Goal: Transaction & Acquisition: Purchase product/service

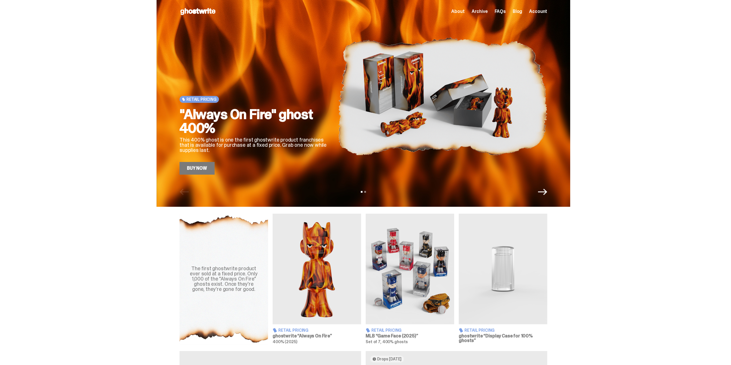
click at [537, 13] on span "Account" at bounding box center [538, 11] width 18 height 5
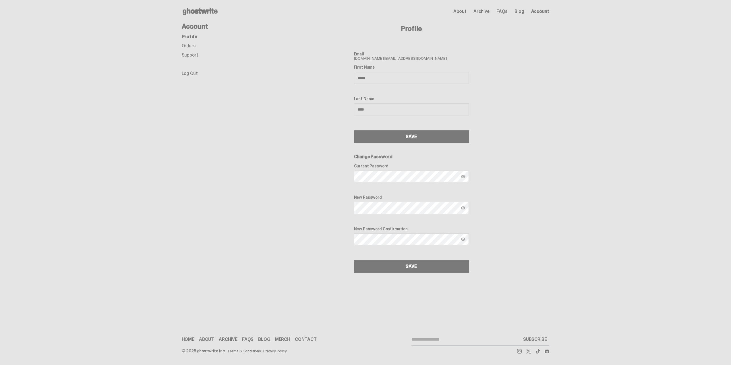
click at [462, 12] on span "About" at bounding box center [460, 11] width 13 height 5
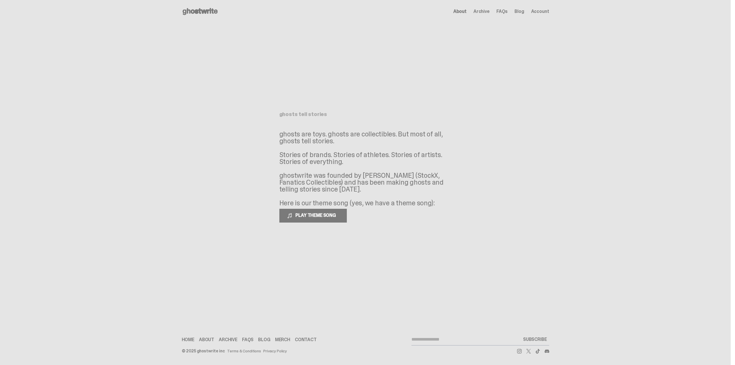
click at [199, 12] on use at bounding box center [200, 11] width 35 height 7
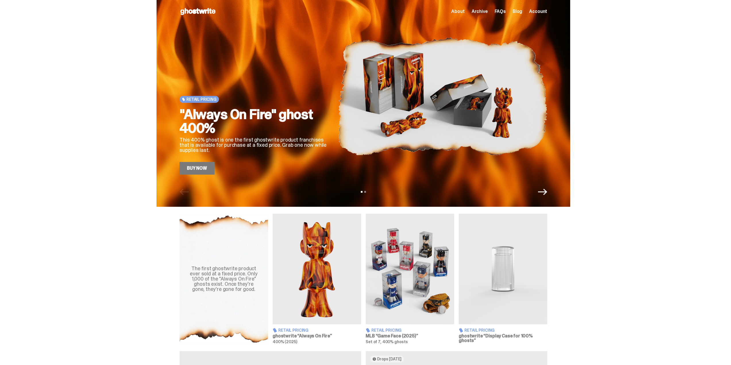
click at [388, 101] on img at bounding box center [442, 96] width 209 height 157
click at [206, 168] on link "Buy Now" at bounding box center [197, 168] width 35 height 13
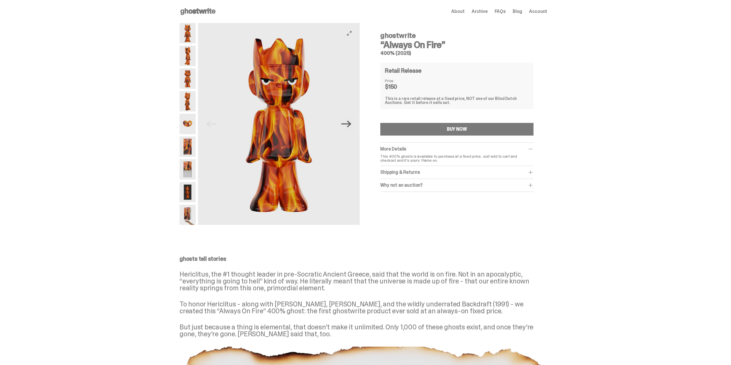
click at [348, 123] on icon "Next" at bounding box center [346, 124] width 10 height 10
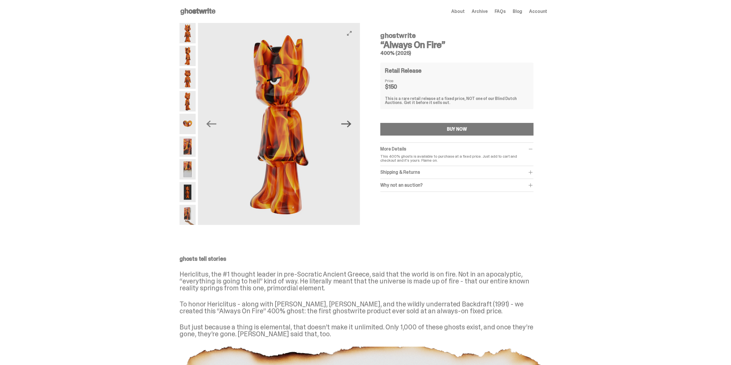
click at [348, 123] on icon "Next" at bounding box center [346, 124] width 10 height 10
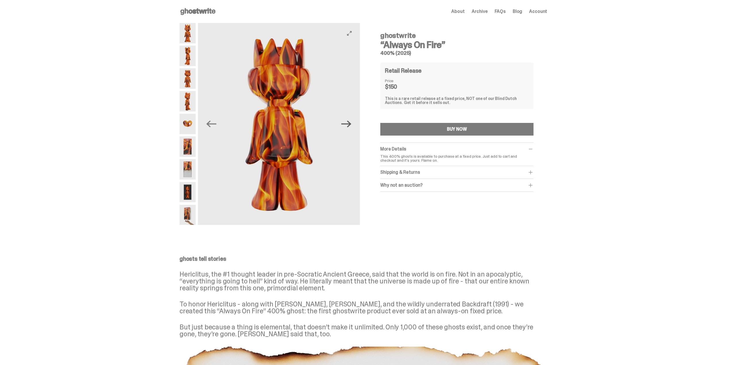
click at [348, 123] on icon "Next" at bounding box center [346, 124] width 10 height 10
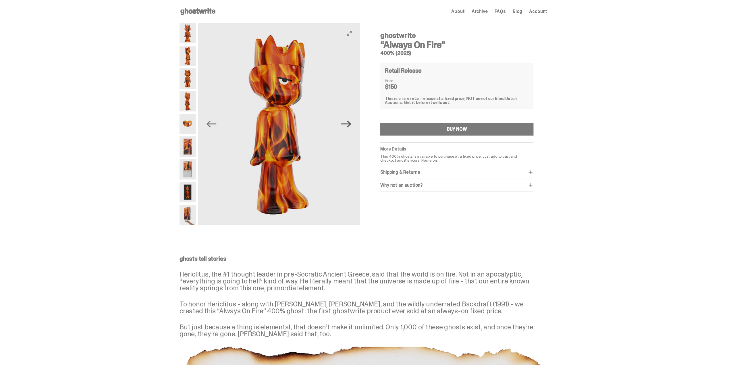
click at [348, 123] on icon "Next" at bounding box center [346, 124] width 10 height 10
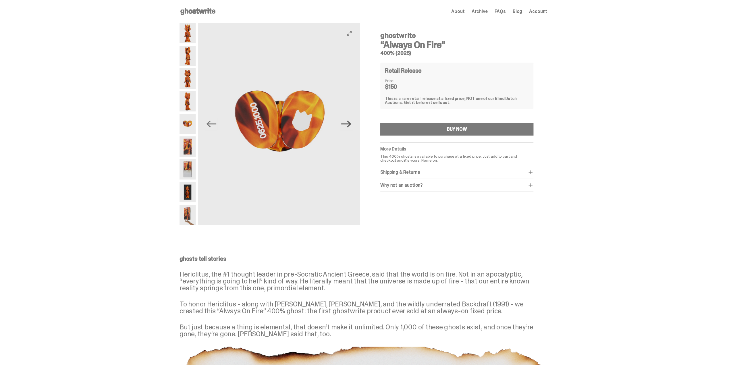
click at [348, 123] on icon "Next" at bounding box center [346, 124] width 10 height 10
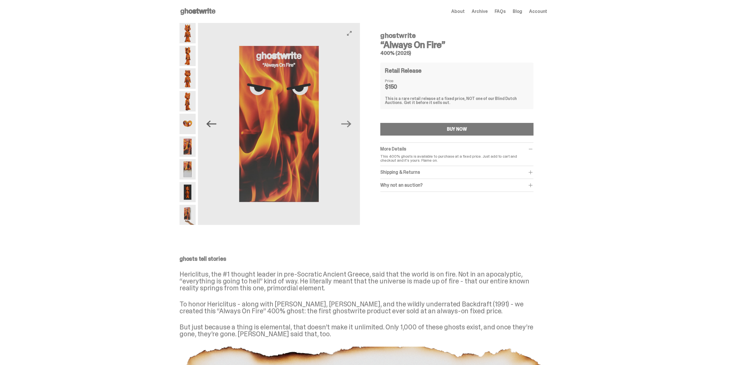
click at [212, 124] on icon "Previous" at bounding box center [211, 124] width 10 height 7
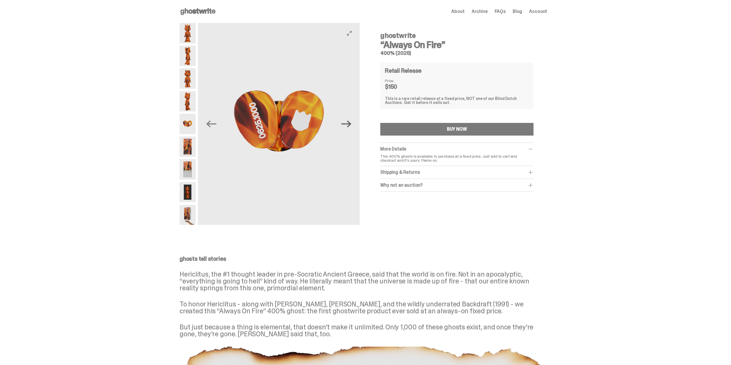
click at [345, 128] on icon "Next" at bounding box center [346, 124] width 10 height 10
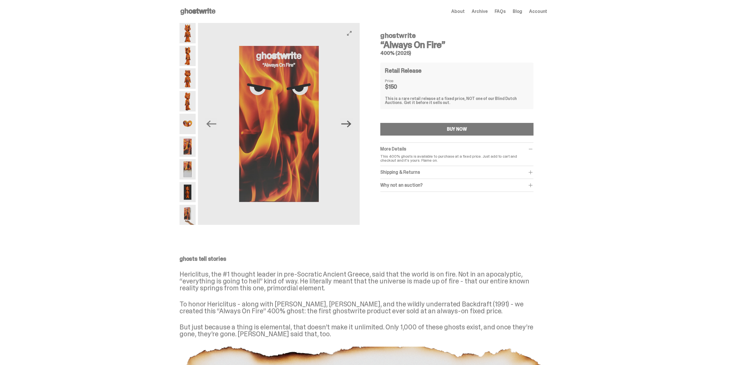
click at [345, 128] on icon "Next" at bounding box center [346, 124] width 10 height 10
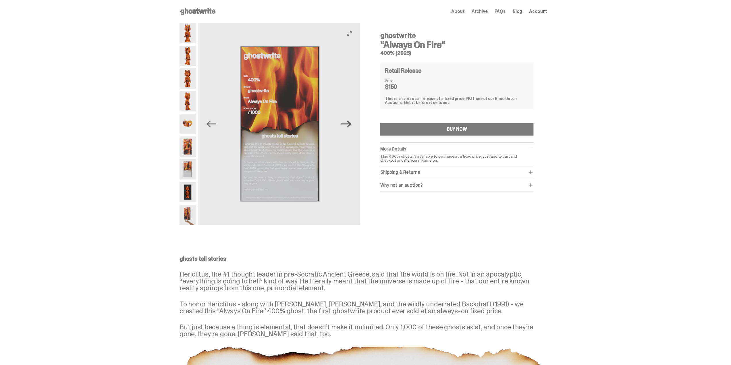
click at [345, 128] on icon "Next" at bounding box center [346, 124] width 10 height 10
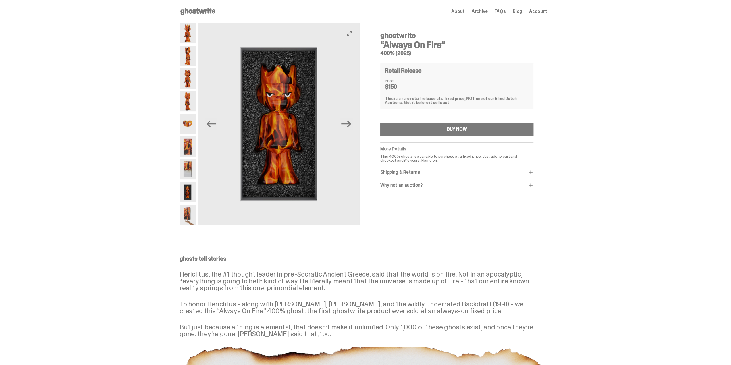
click at [348, 130] on button "Next" at bounding box center [346, 124] width 13 height 13
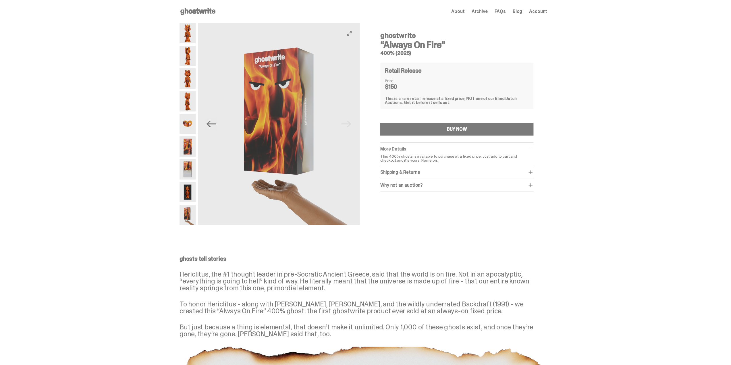
click at [348, 128] on img at bounding box center [279, 124] width 162 height 202
